Goal: Information Seeking & Learning: Learn about a topic

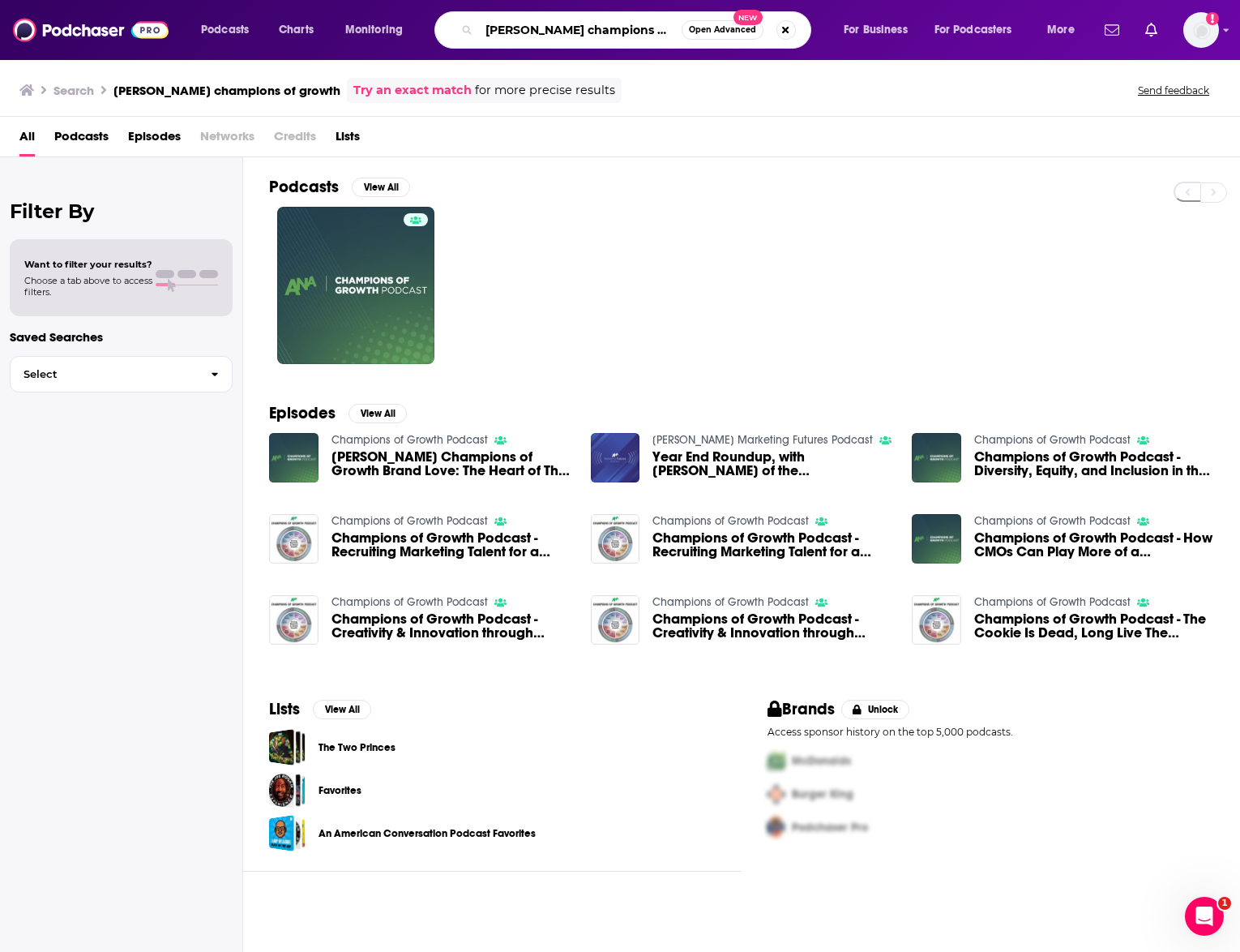
click at [551, 32] on input "[PERSON_NAME] champions of growth" at bounding box center [580, 30] width 202 height 26
drag, startPoint x: 547, startPoint y: 22, endPoint x: 362, endPoint y: 7, distance: 185.6
click at [362, 7] on div "Podcasts Charts Monitoring [PERSON_NAME] champions of growth Open Advanced New …" at bounding box center [620, 30] width 1240 height 60
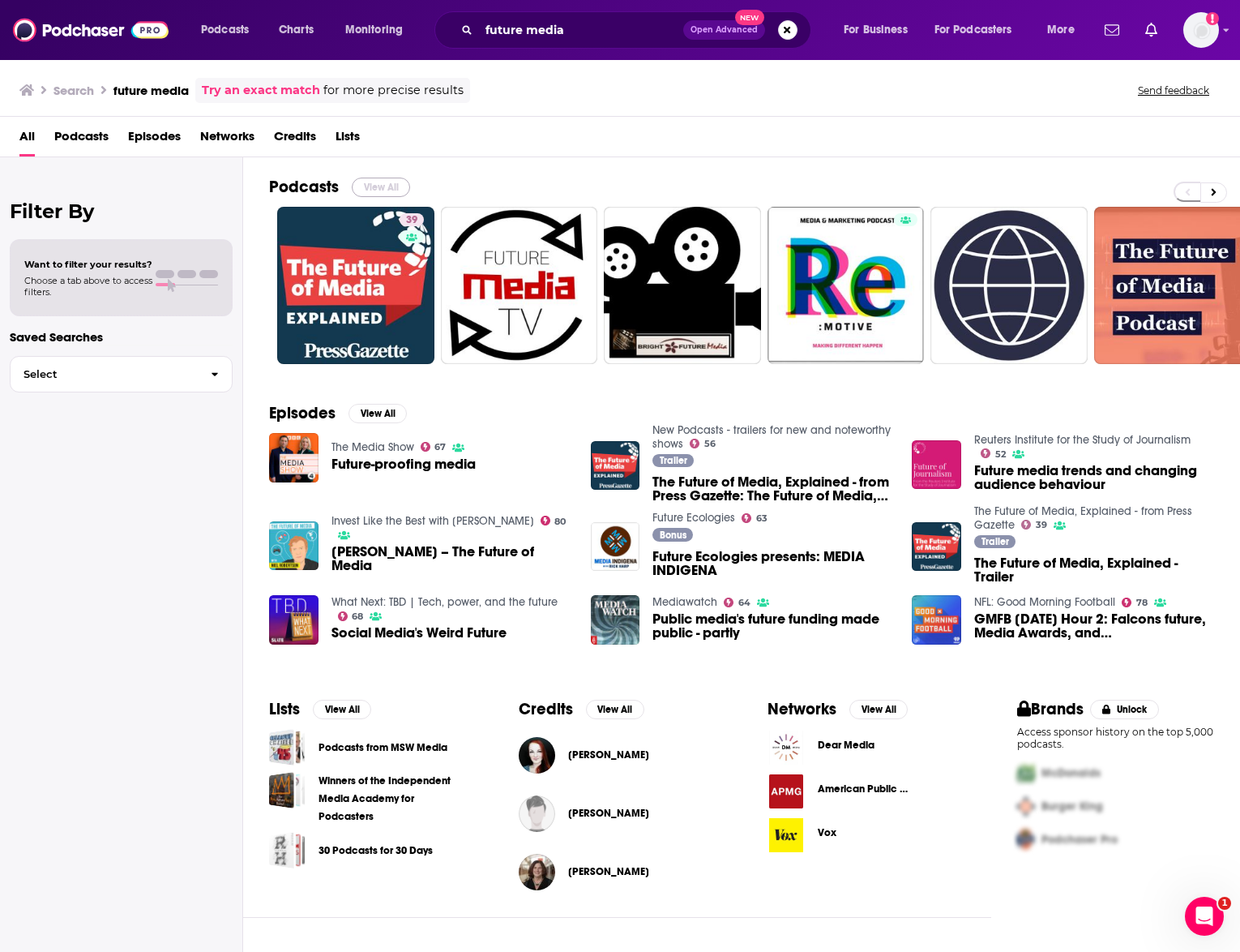
click at [382, 179] on button "View All" at bounding box center [381, 187] width 58 height 19
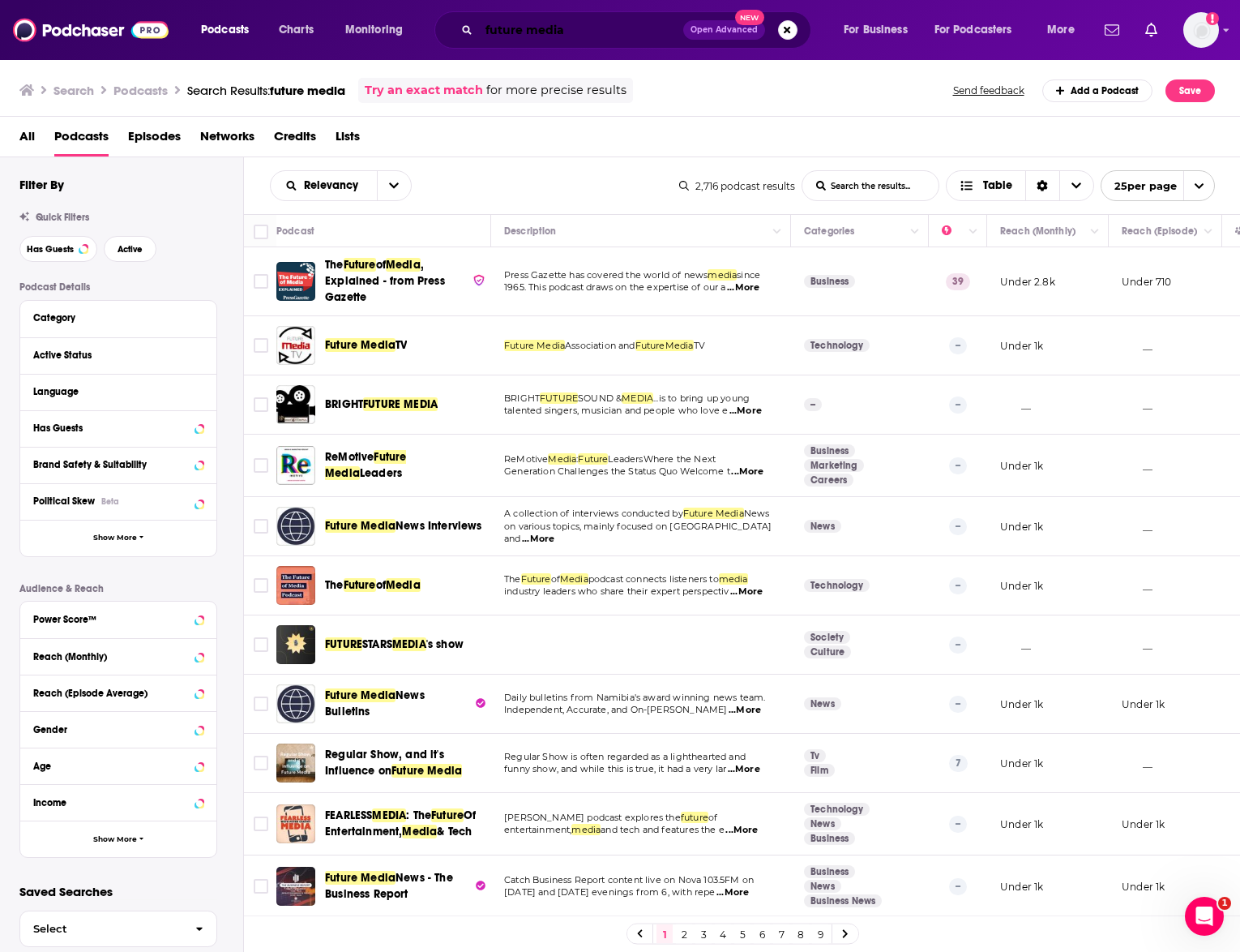
click at [574, 29] on input "future media" at bounding box center [581, 30] width 204 height 26
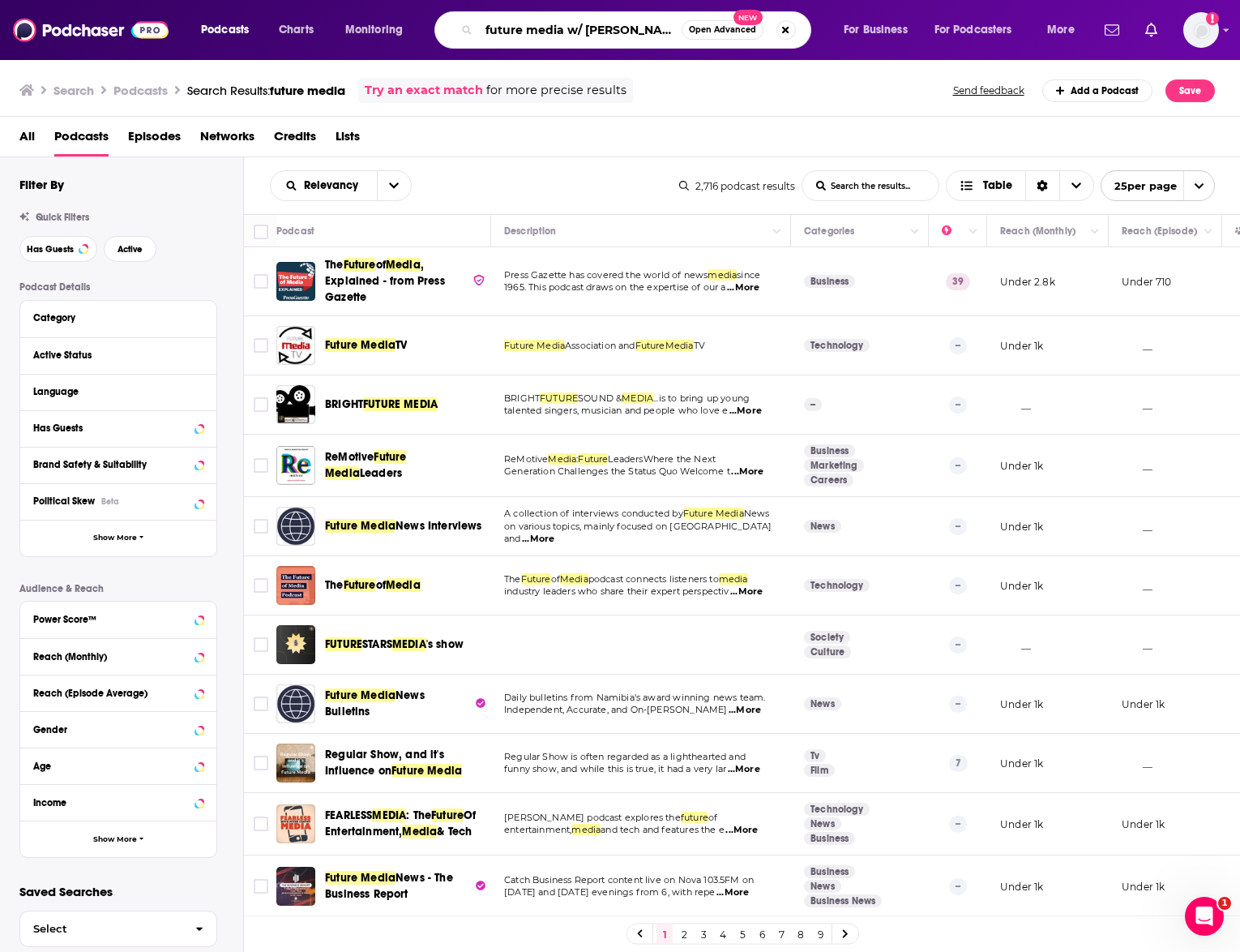
type input "future media w/ [PERSON_NAME]"
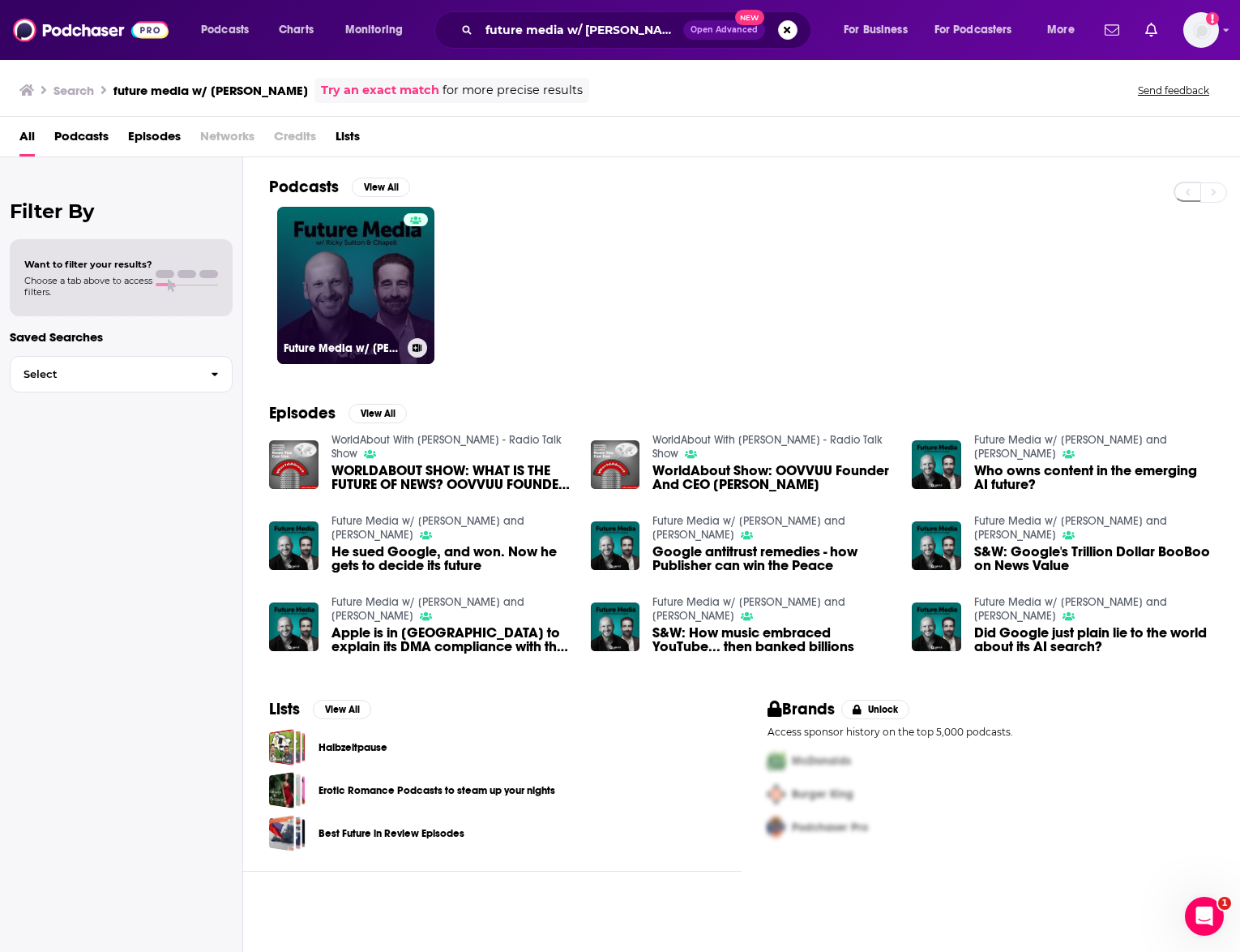
click at [363, 289] on link "Future Media w/ [PERSON_NAME] and [PERSON_NAME]" at bounding box center [356, 285] width 157 height 157
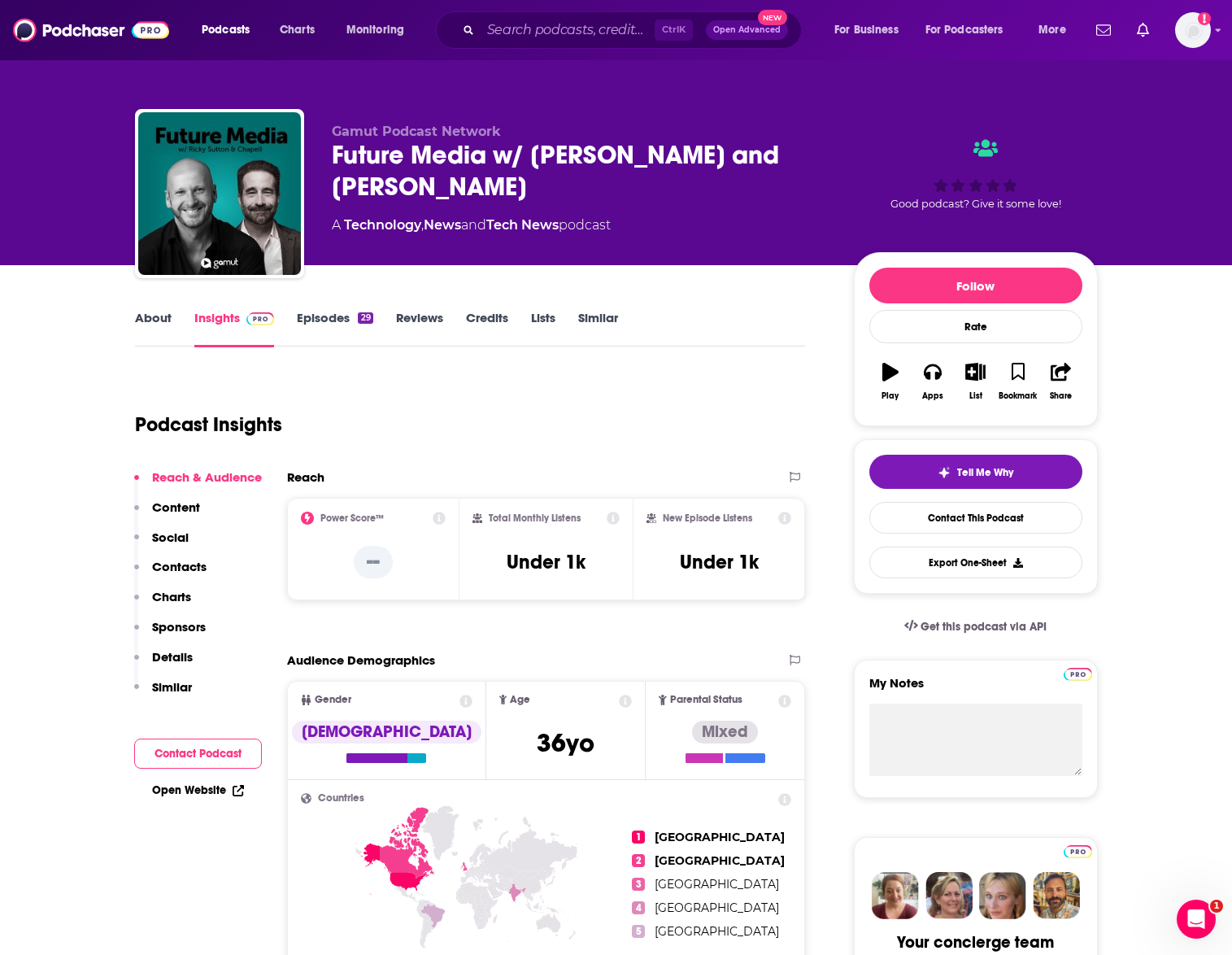
click at [311, 313] on link "Episodes 29" at bounding box center [334, 328] width 76 height 37
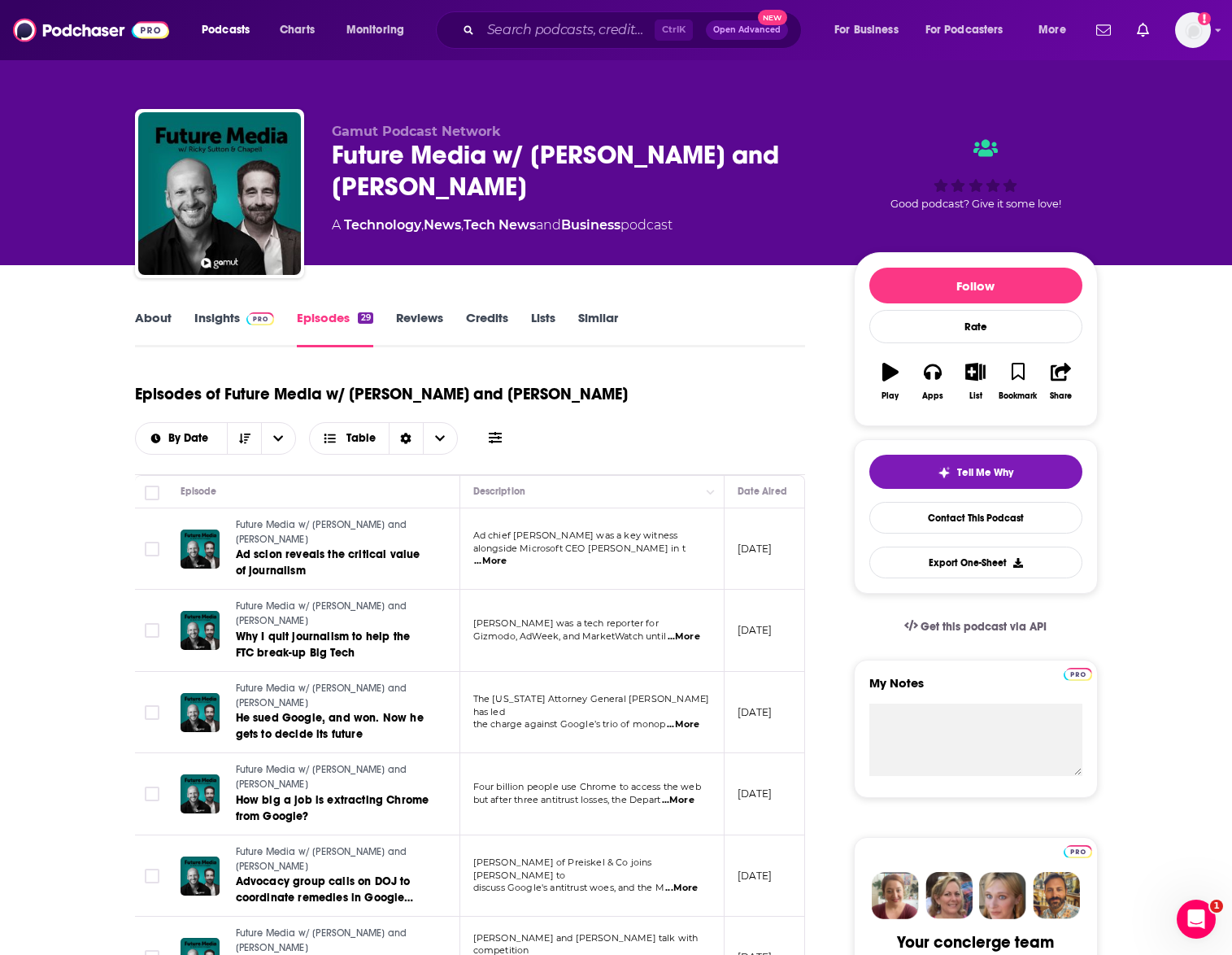
click at [217, 324] on link "Insights" at bounding box center [234, 328] width 80 height 37
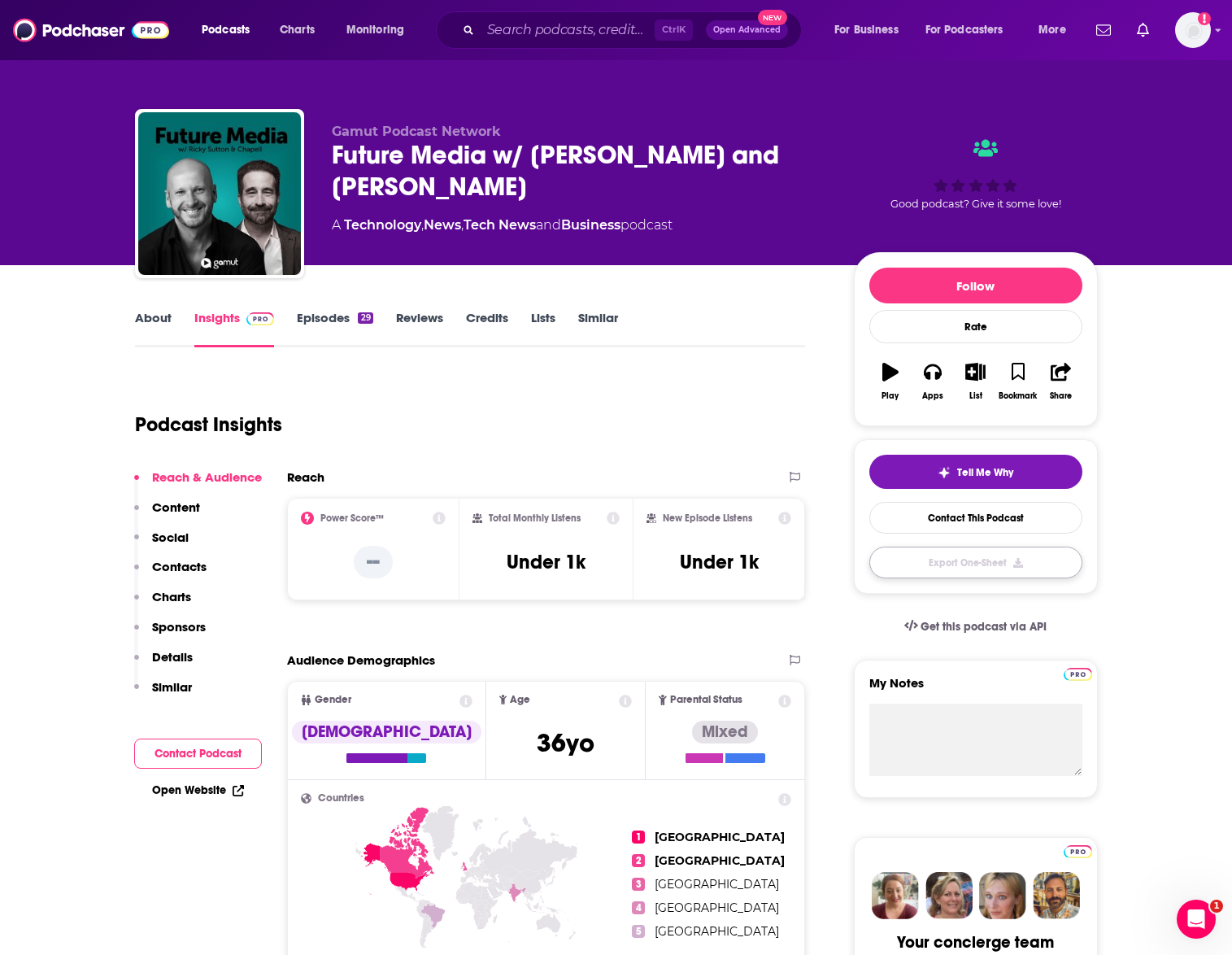
click at [1000, 572] on button "Export One-Sheet" at bounding box center [976, 562] width 213 height 32
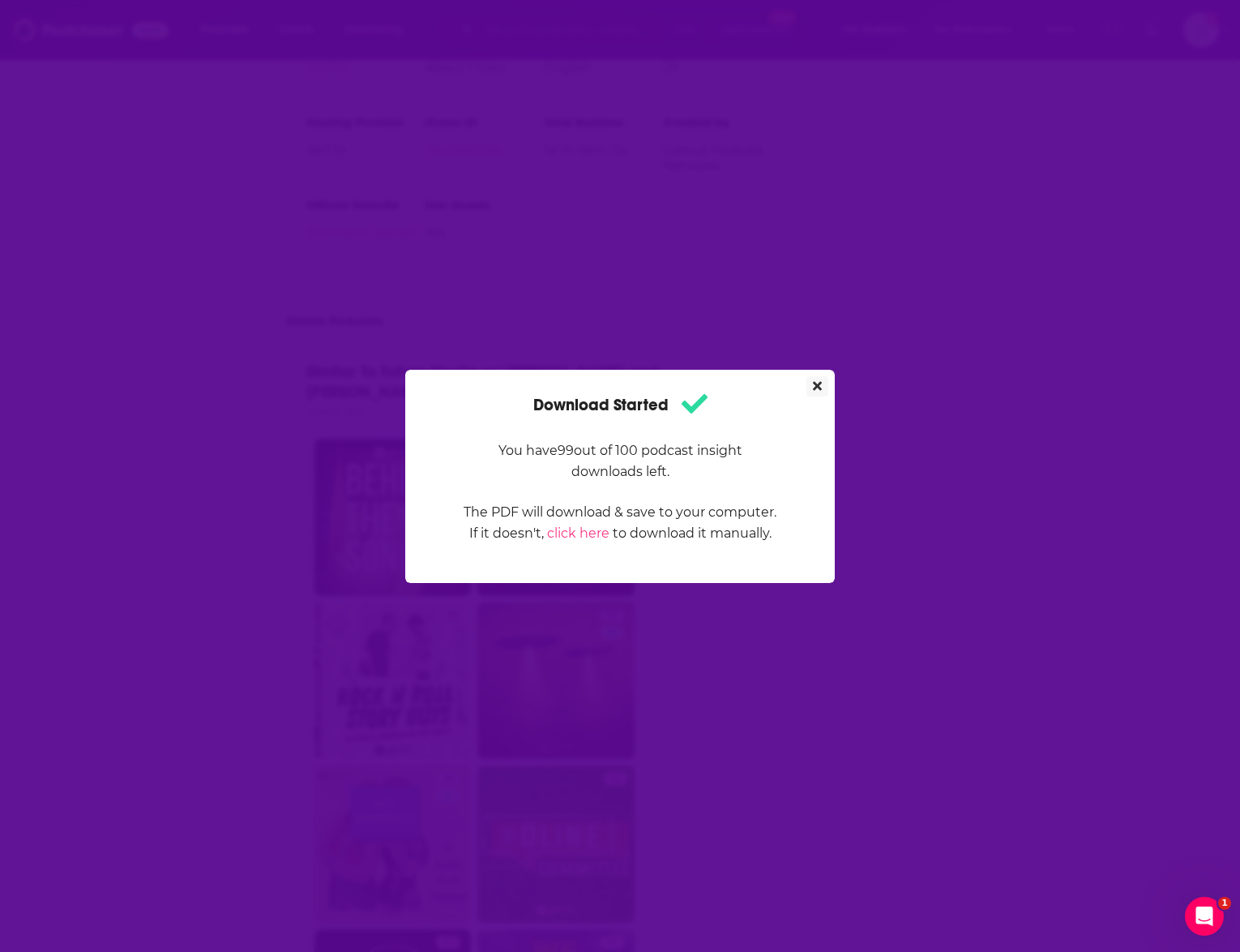
click at [817, 378] on button "Close" at bounding box center [817, 385] width 22 height 20
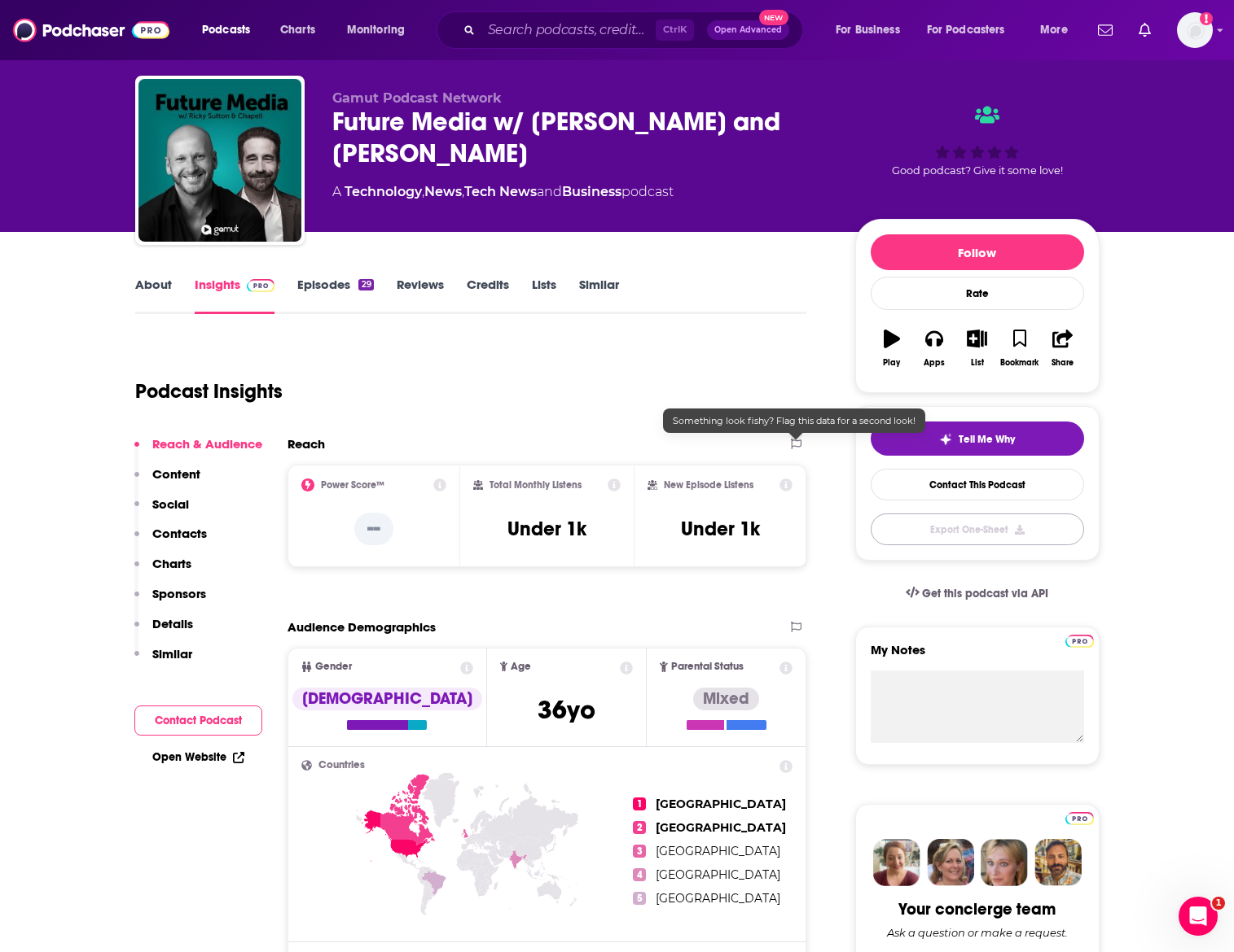
scroll to position [244, 0]
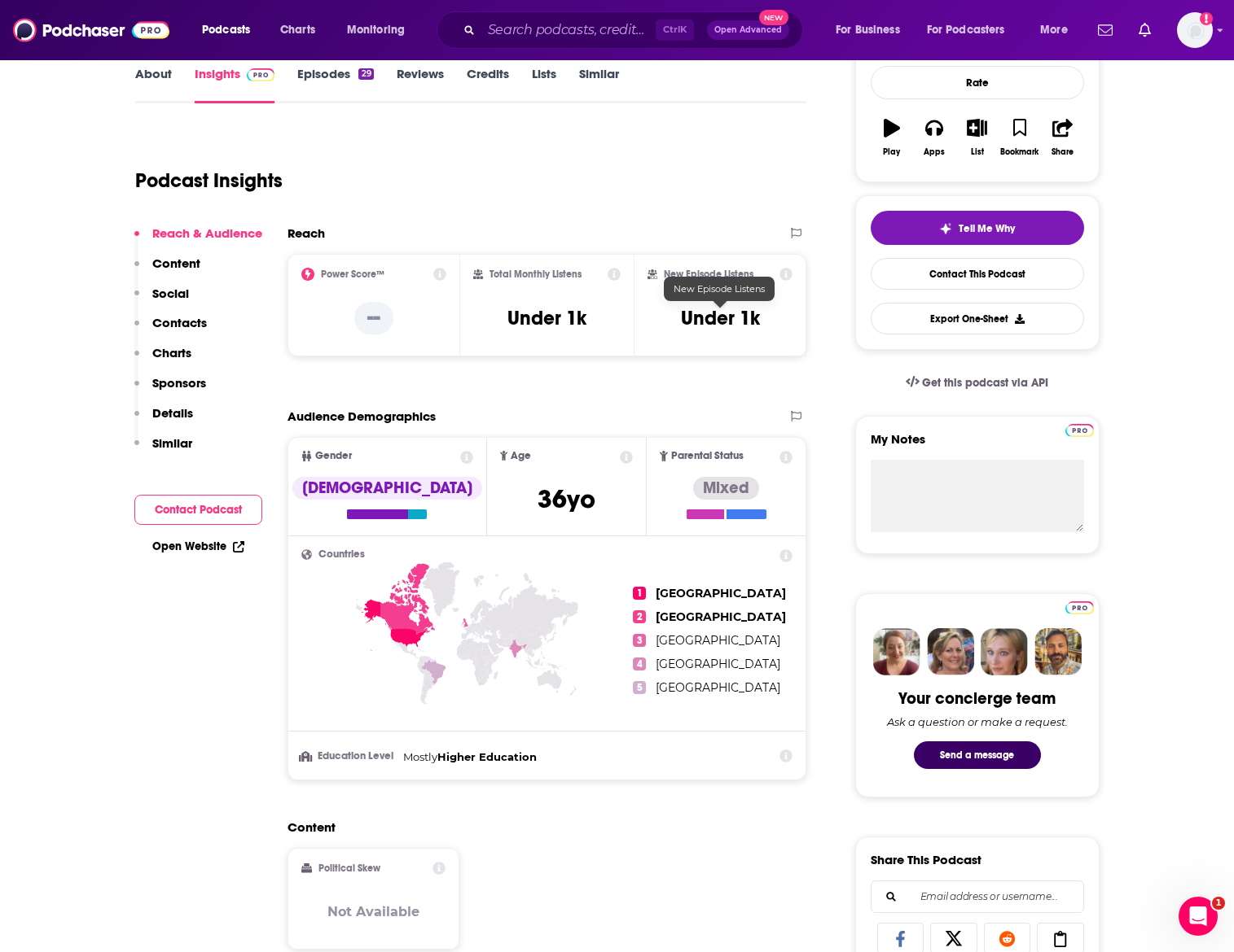
click at [720, 324] on h3 "Under 1k" at bounding box center [720, 318] width 79 height 24
click at [591, 322] on div "Total Monthly Listens Under 1k" at bounding box center [547, 306] width 148 height 75
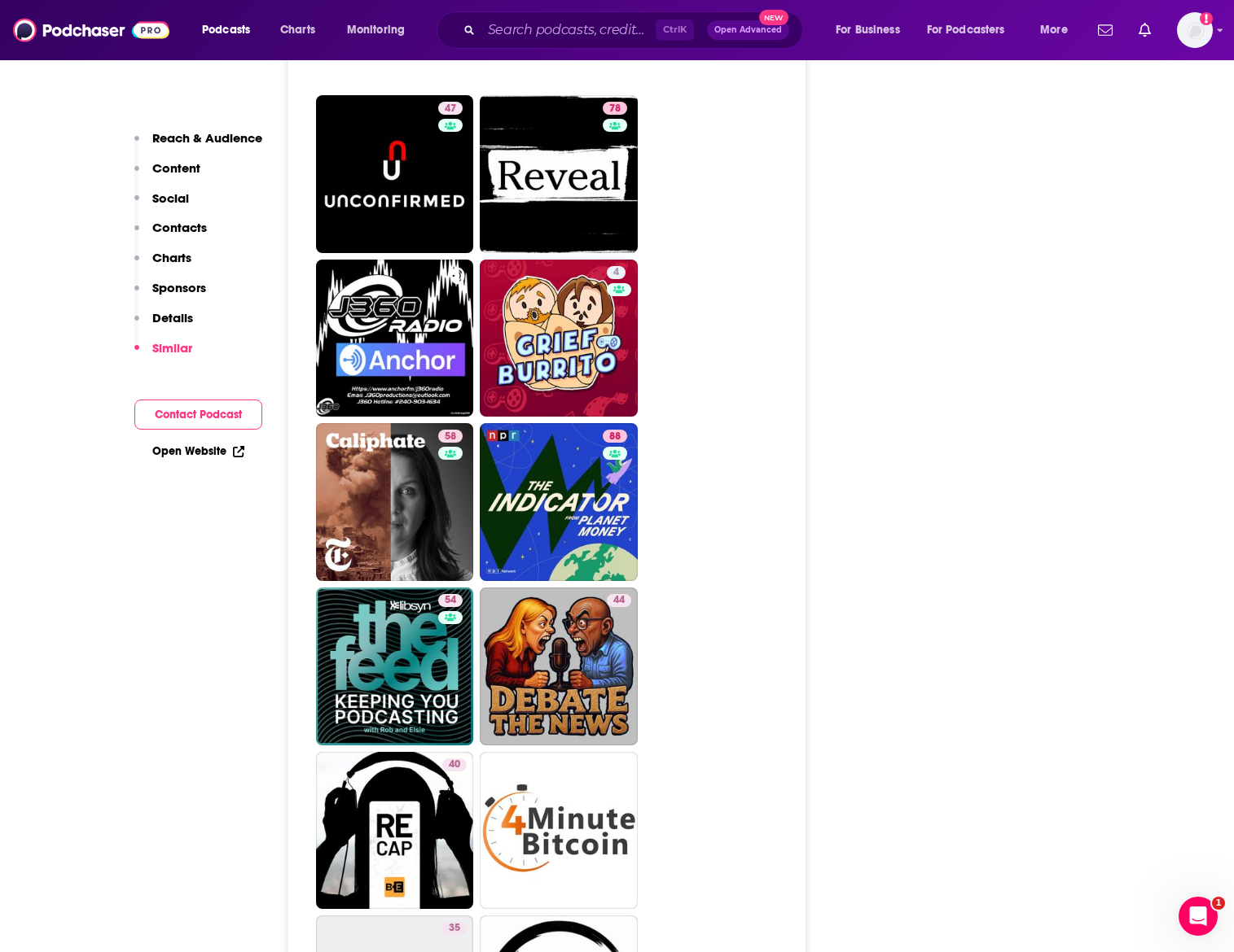
scroll to position [0, 0]
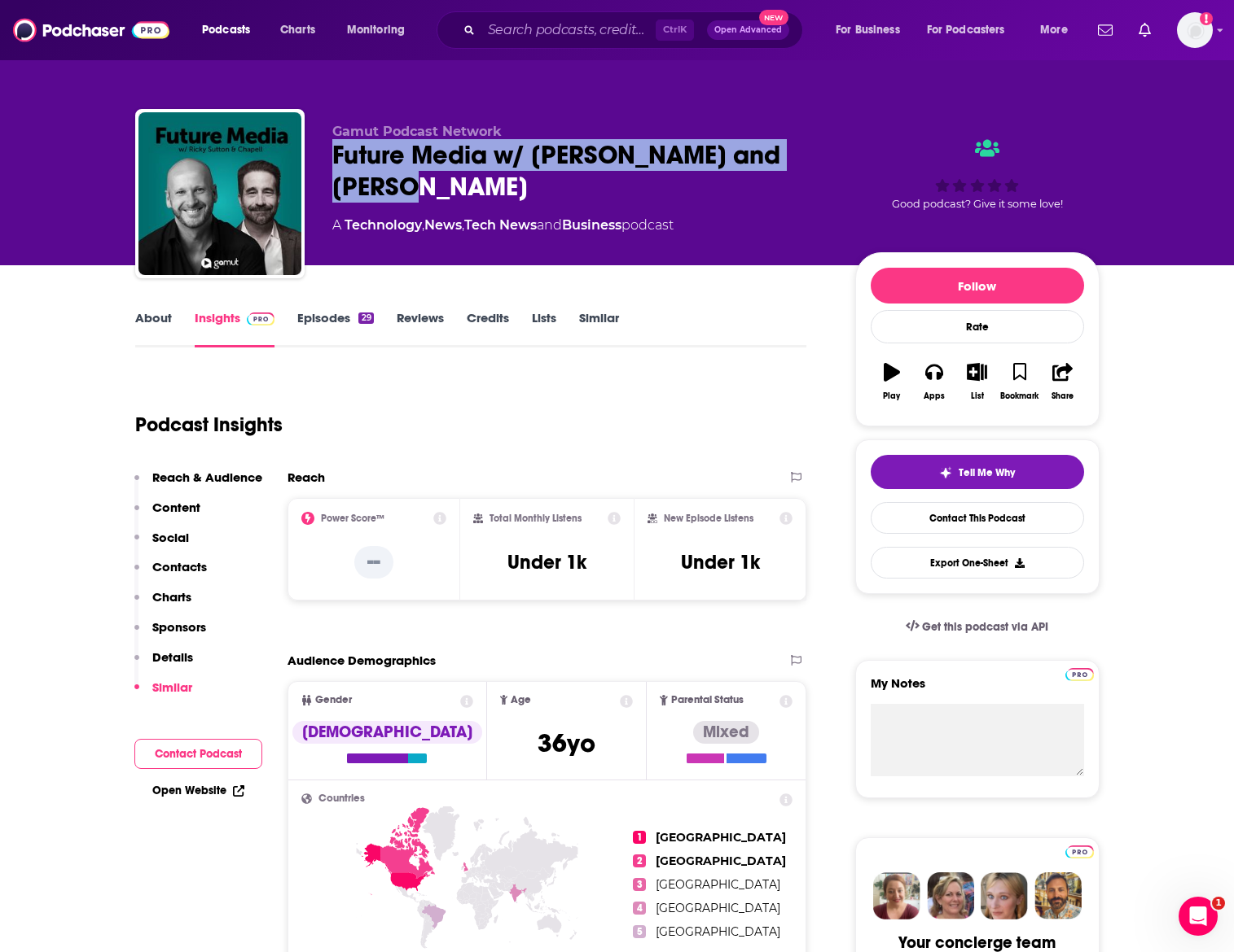
drag, startPoint x: 433, startPoint y: 202, endPoint x: 316, endPoint y: 157, distance: 125.4
click at [316, 157] on div "Gamut Podcast Network Future Media w/ [PERSON_NAME] and [PERSON_NAME] A Technol…" at bounding box center [617, 197] width 964 height 176
copy h2 "Future Media w/ [PERSON_NAME] and [PERSON_NAME]"
click at [175, 503] on p "Content" at bounding box center [176, 508] width 48 height 15
copy h2 "Future Media w/ [PERSON_NAME] and [PERSON_NAME]"
